Goal: Task Accomplishment & Management: Complete application form

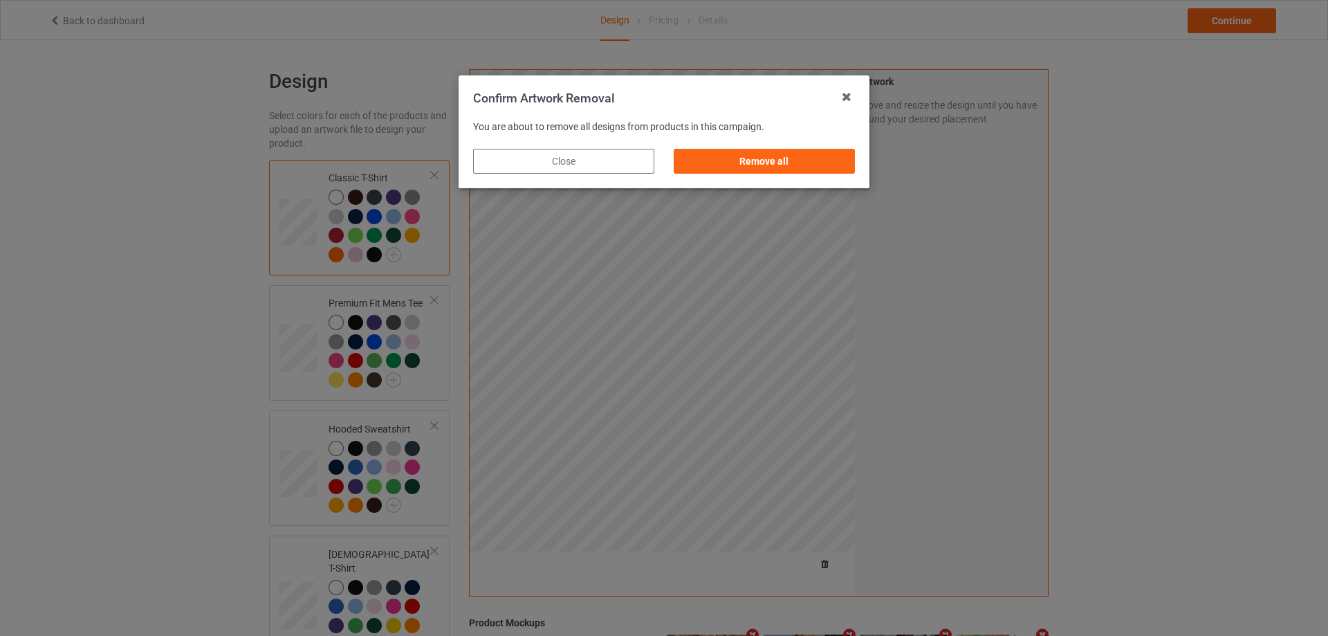
click at [860, 174] on div "Remove all" at bounding box center [764, 161] width 201 height 44
click at [844, 168] on div "Remove all" at bounding box center [764, 161] width 181 height 25
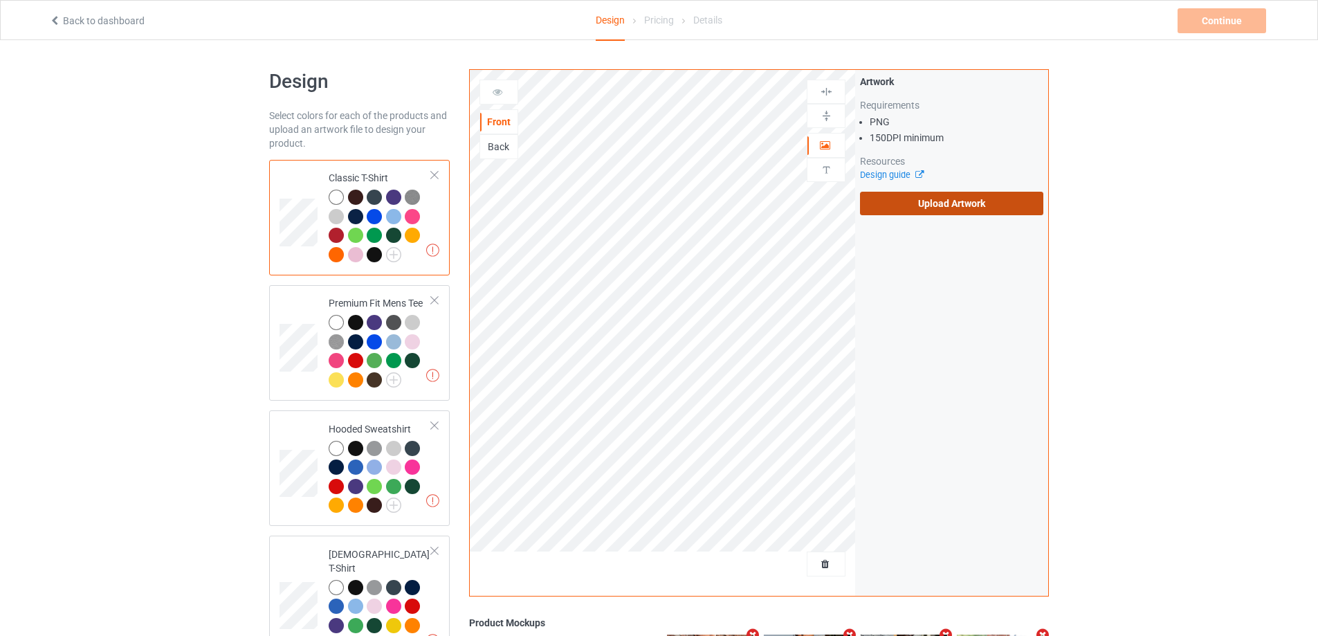
click at [918, 192] on label "Upload Artwork" at bounding box center [951, 204] width 183 height 24
click at [0, 0] on input "Upload Artwork" at bounding box center [0, 0] width 0 height 0
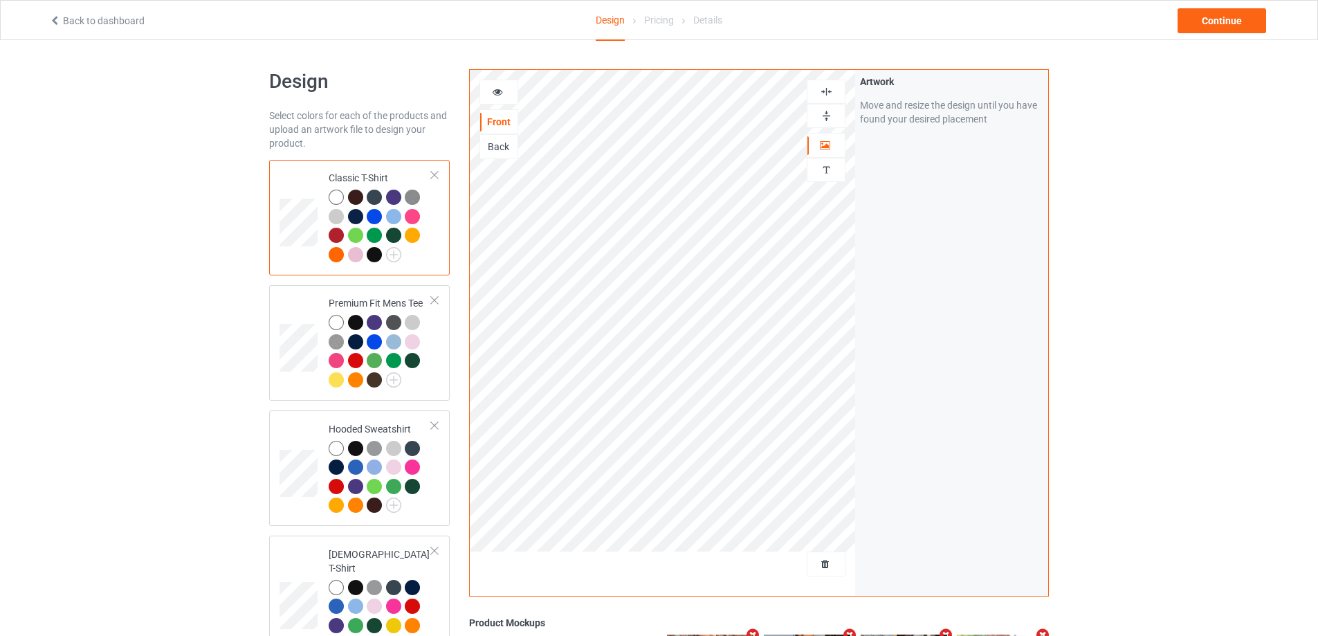
click at [1251, 37] on div "Back to dashboard Design Pricing Details Continue" at bounding box center [658, 20] width 1239 height 39
click at [1246, 28] on div "Continue" at bounding box center [1222, 20] width 89 height 25
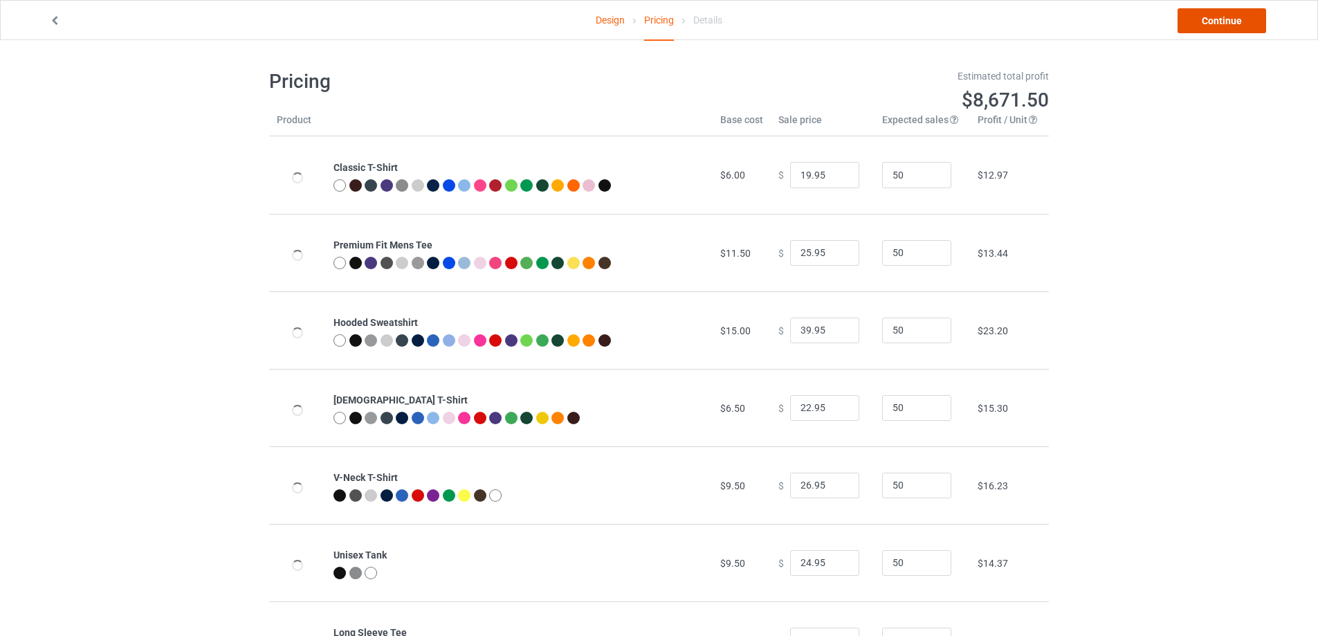
click at [1244, 28] on link "Continue" at bounding box center [1222, 20] width 89 height 25
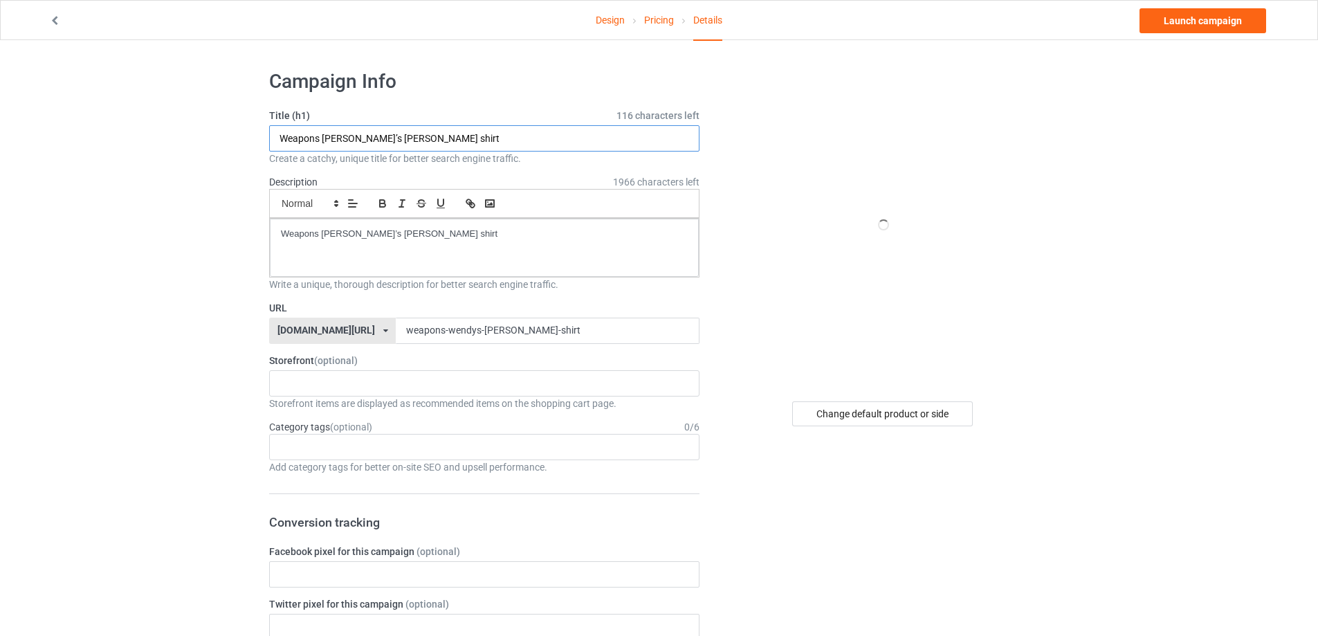
paste input "[PERSON_NAME] cccp"
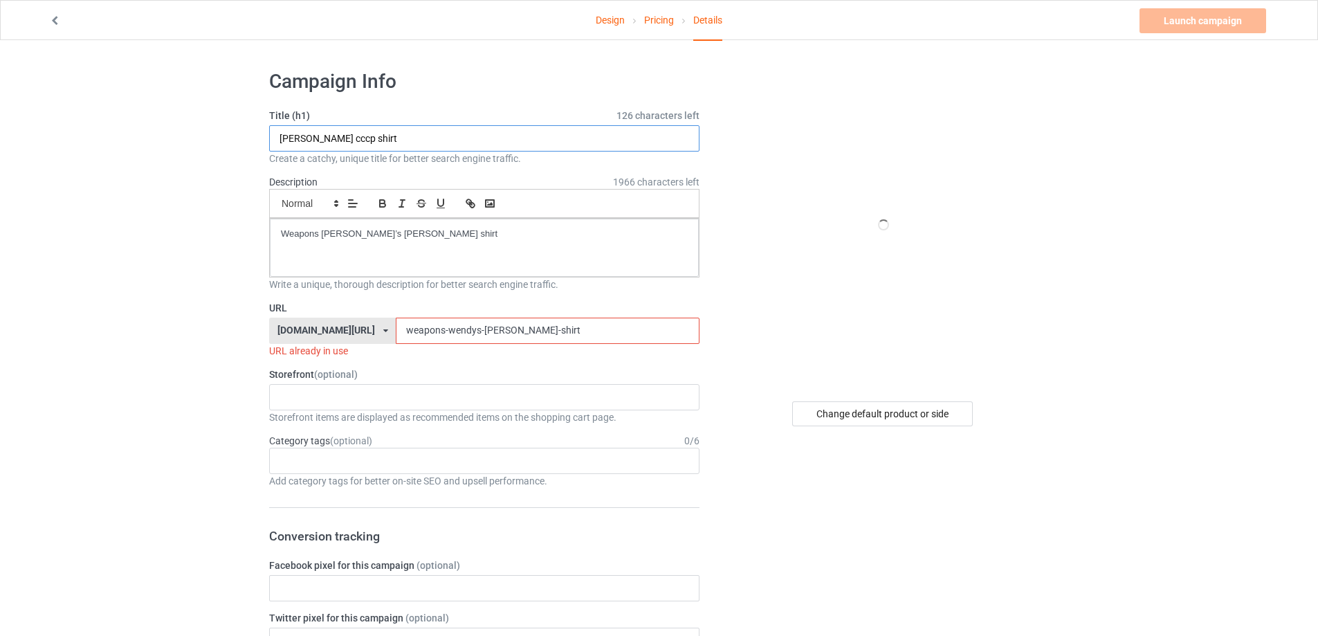
type input "[PERSON_NAME] cccp shirt"
drag, startPoint x: 470, startPoint y: 245, endPoint x: 88, endPoint y: 224, distance: 382.5
drag, startPoint x: 554, startPoint y: 331, endPoint x: 122, endPoint y: 293, distance: 433.3
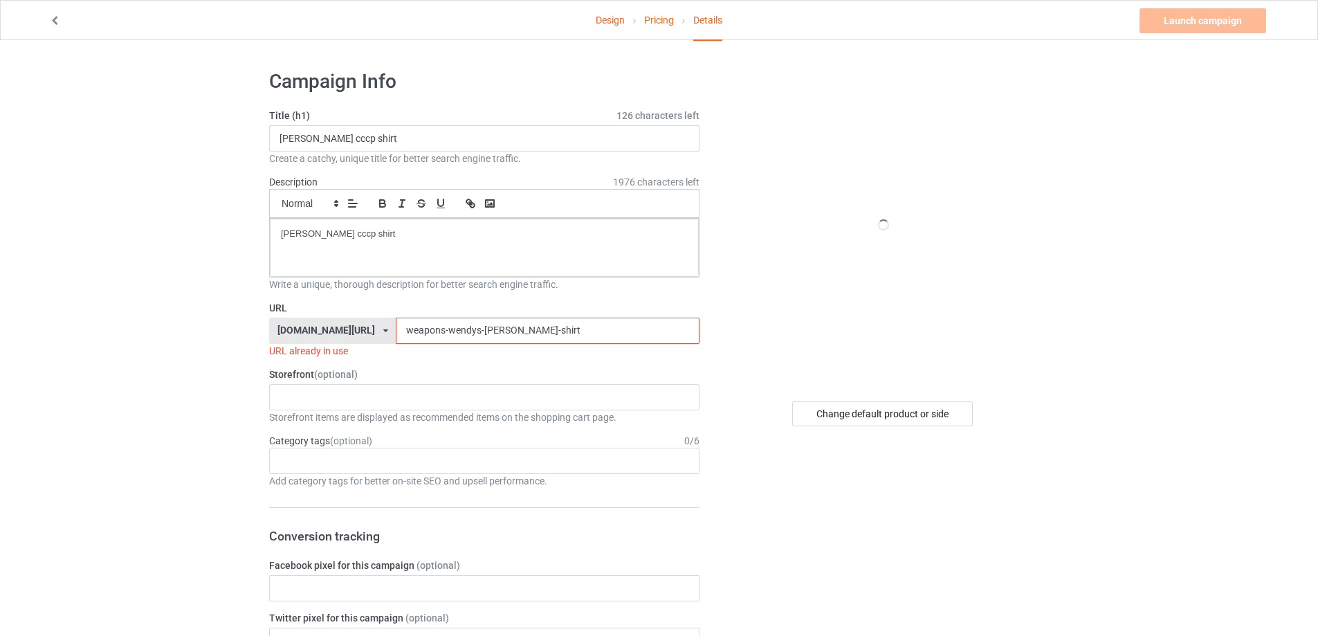
paste input "[PERSON_NAME] cccp"
drag, startPoint x: 398, startPoint y: 325, endPoint x: 398, endPoint y: 333, distance: 8.3
click at [398, 328] on input "[PERSON_NAME] cccp shirt" at bounding box center [547, 331] width 303 height 26
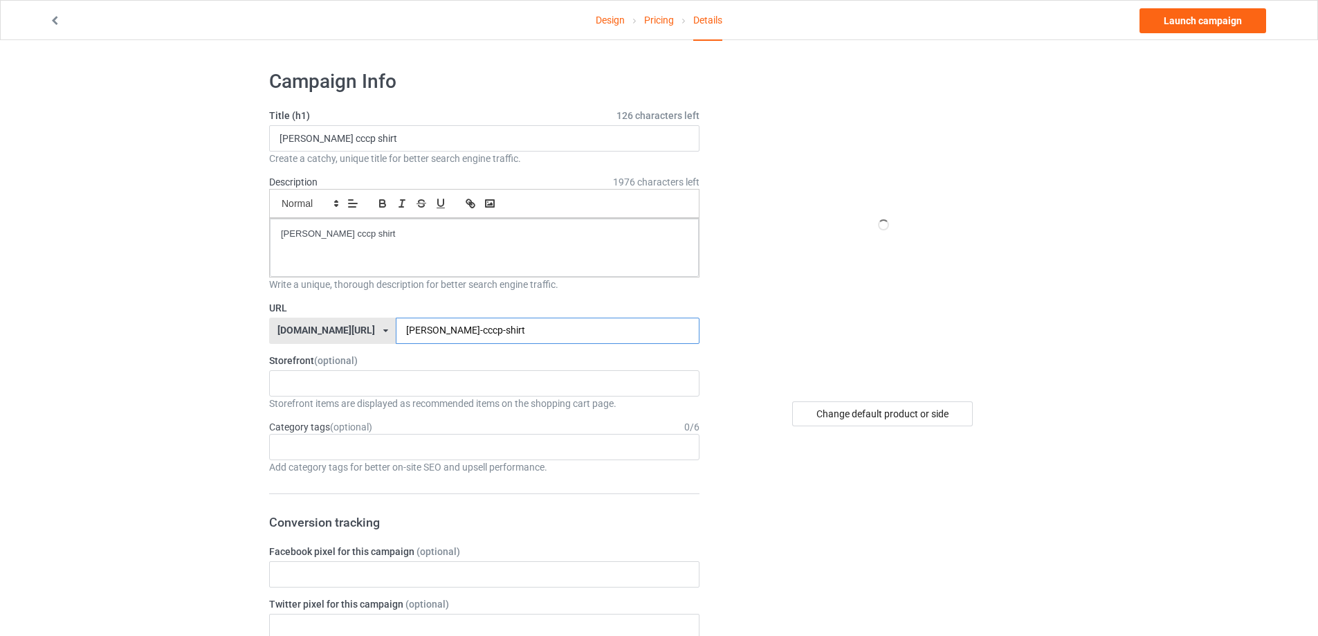
type input "[PERSON_NAME]-cccp-shirt"
click at [1189, 34] on div "Design Pricing Details Launch campaign" at bounding box center [658, 20] width 1239 height 39
drag, startPoint x: 1180, startPoint y: 36, endPoint x: 1182, endPoint y: 28, distance: 7.7
click at [1180, 35] on div "Design Pricing Details Launch campaign" at bounding box center [658, 20] width 1239 height 39
click at [1182, 15] on link "Launch campaign" at bounding box center [1203, 20] width 127 height 25
